Goal: Information Seeking & Learning: Check status

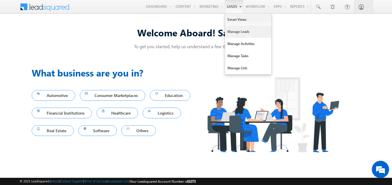
click at [231, 27] on link "Manage Leads" at bounding box center [248, 32] width 46 height 12
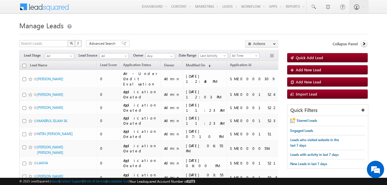
click at [250, 26] on h1 "Manage Leads" at bounding box center [193, 24] width 349 height 11
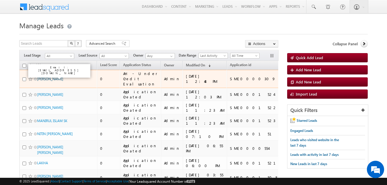
click at [52, 80] on link "PAZHANISAMY KATHIRVEL" at bounding box center [50, 79] width 26 height 4
